Goal: Navigation & Orientation: Go to known website

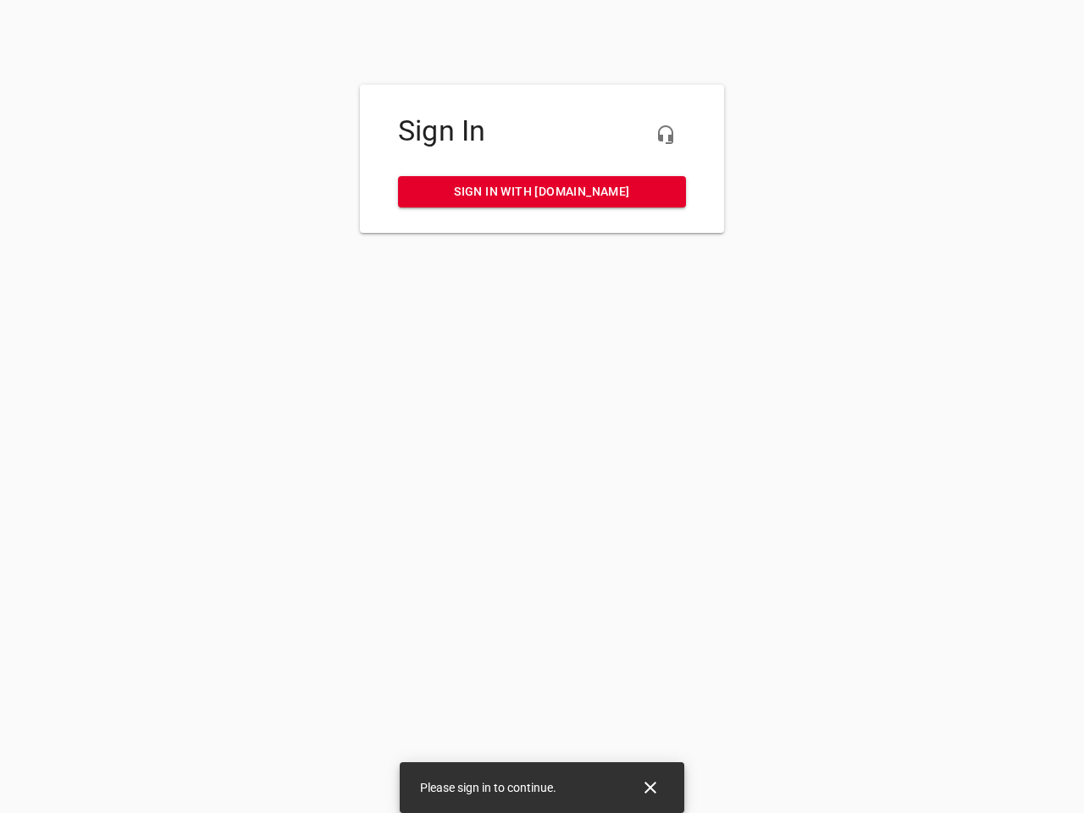
click at [666, 135] on icon "button" at bounding box center [666, 135] width 20 height 20
click at [651, 788] on icon "Close" at bounding box center [651, 788] width 12 height 12
